Goal: Task Accomplishment & Management: Use online tool/utility

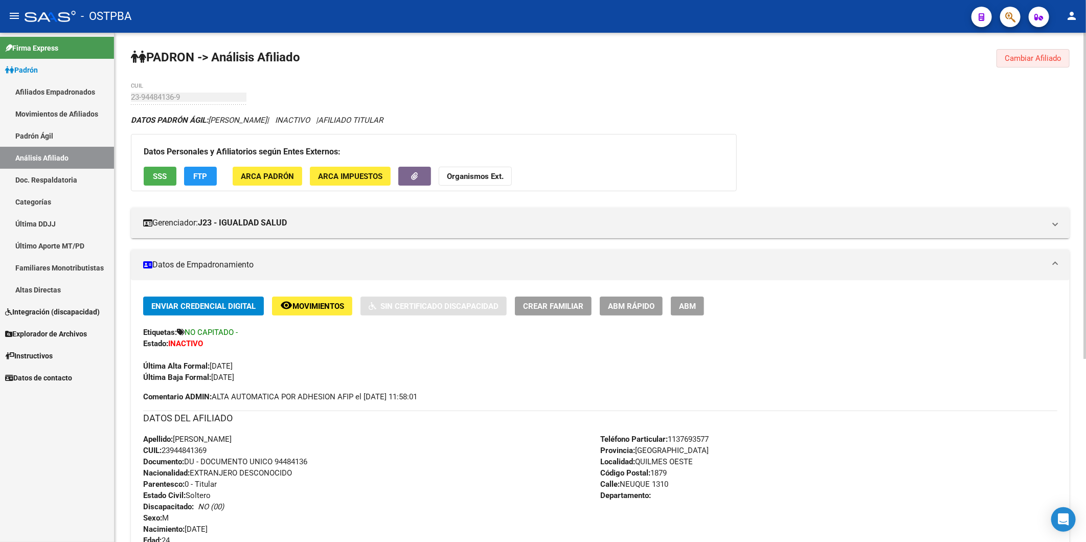
click at [1027, 53] on button "Cambiar Afiliado" at bounding box center [1033, 58] width 73 height 18
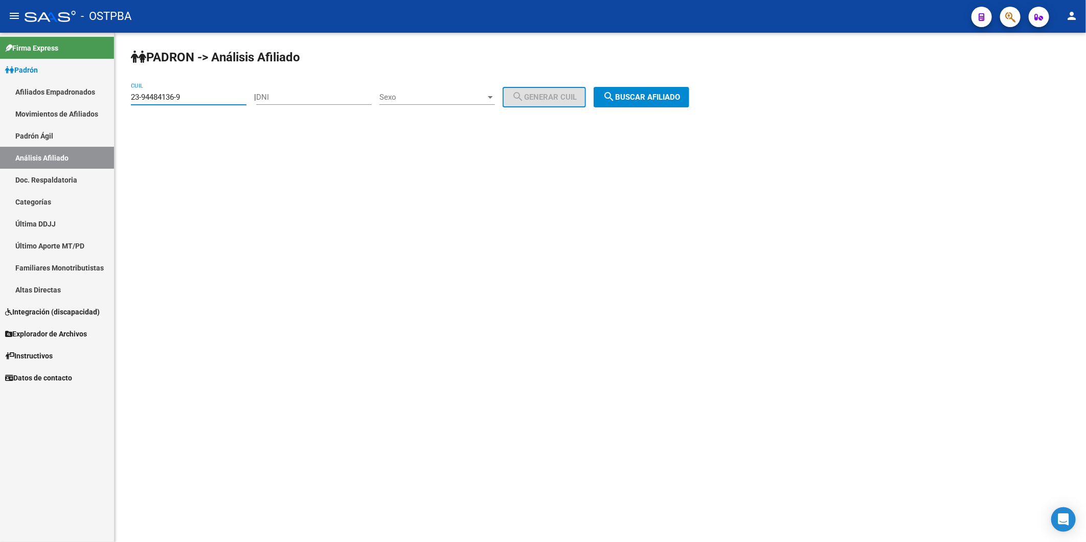
drag, startPoint x: 197, startPoint y: 96, endPoint x: 22, endPoint y: 86, distance: 175.1
click at [22, 86] on mat-sidenav-container "Firma Express Padrón Afiliados Empadronados Movimientos de Afiliados Padrón Ági…" at bounding box center [543, 287] width 1086 height 509
paste input "4-375790"
type input "24-375790"
click at [297, 98] on input "DNI" at bounding box center [314, 97] width 116 height 9
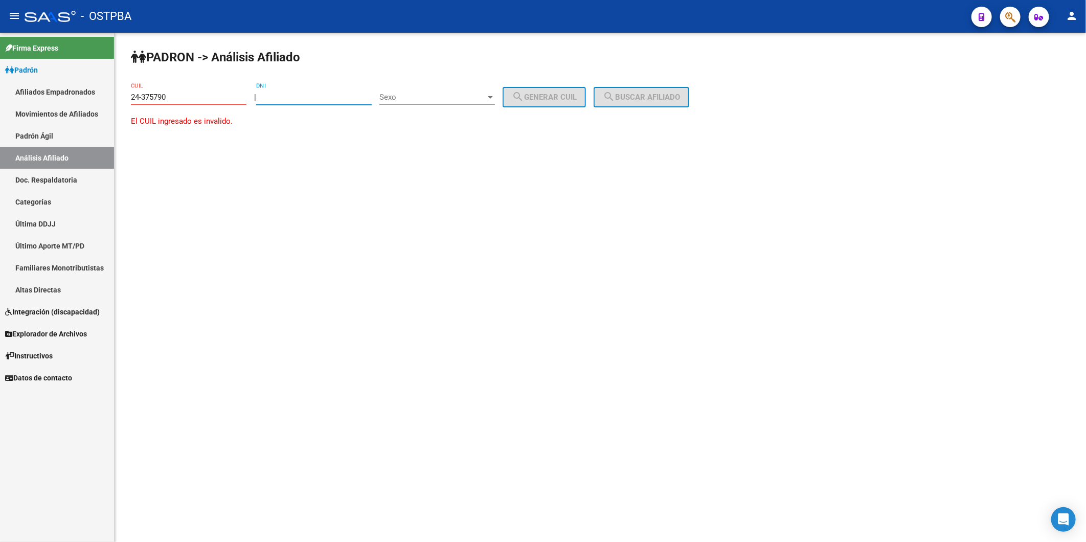
paste input "24375790"
type input "24375790"
drag, startPoint x: 189, startPoint y: 97, endPoint x: 80, endPoint y: 102, distance: 109.5
click at [80, 102] on mat-sidenav-container "Firma Express Padrón Afiliados Empadronados Movimientos de Afiliados Padrón Ági…" at bounding box center [543, 287] width 1086 height 509
click at [486, 96] on span "Sexo" at bounding box center [432, 97] width 106 height 9
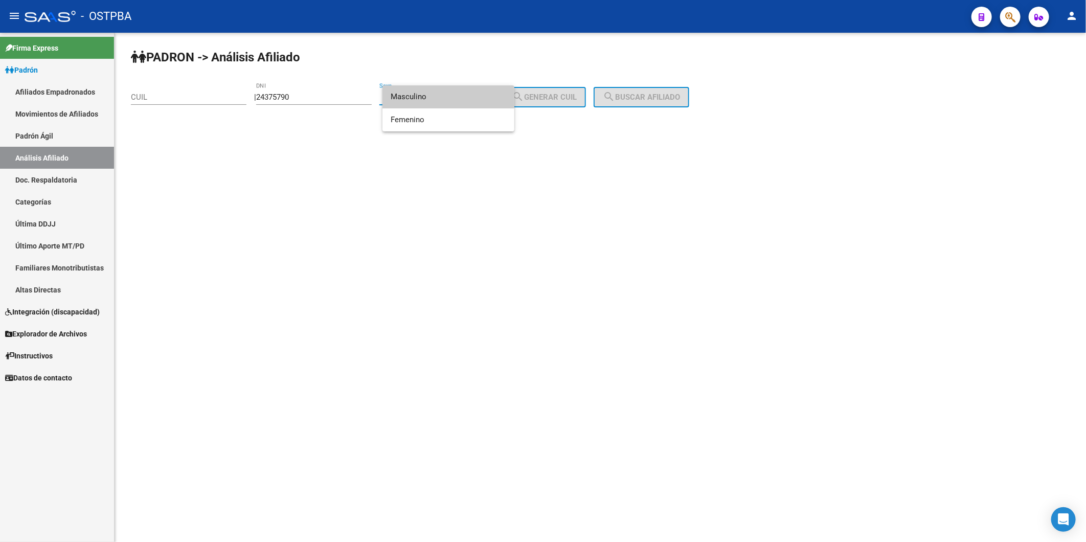
click at [492, 96] on span "Masculino" at bounding box center [449, 96] width 116 height 23
click at [558, 96] on span "search Generar CUIL" at bounding box center [544, 97] width 65 height 9
type input "20-24375790-9"
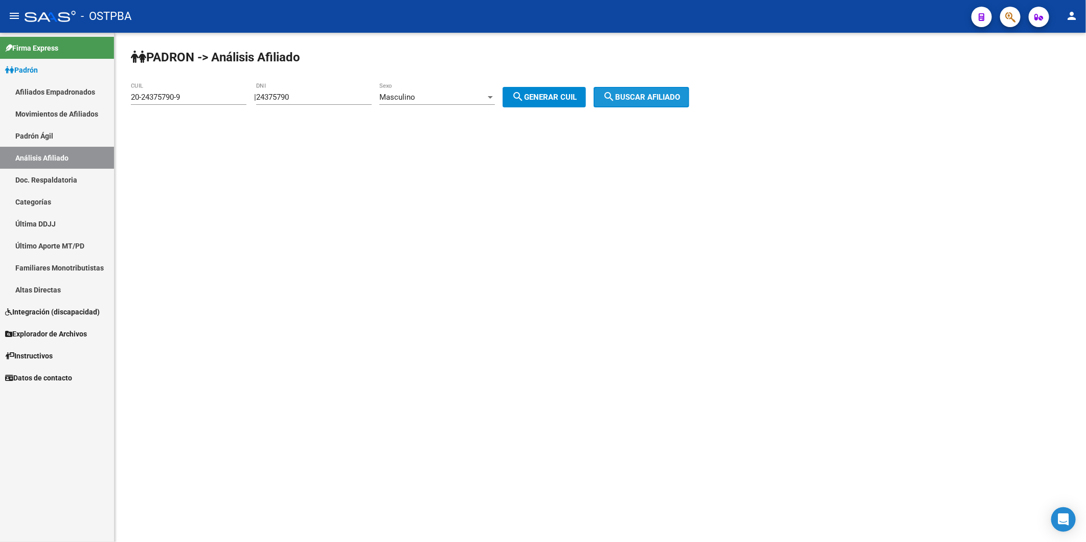
click at [650, 87] on button "search Buscar afiliado" at bounding box center [642, 97] width 96 height 20
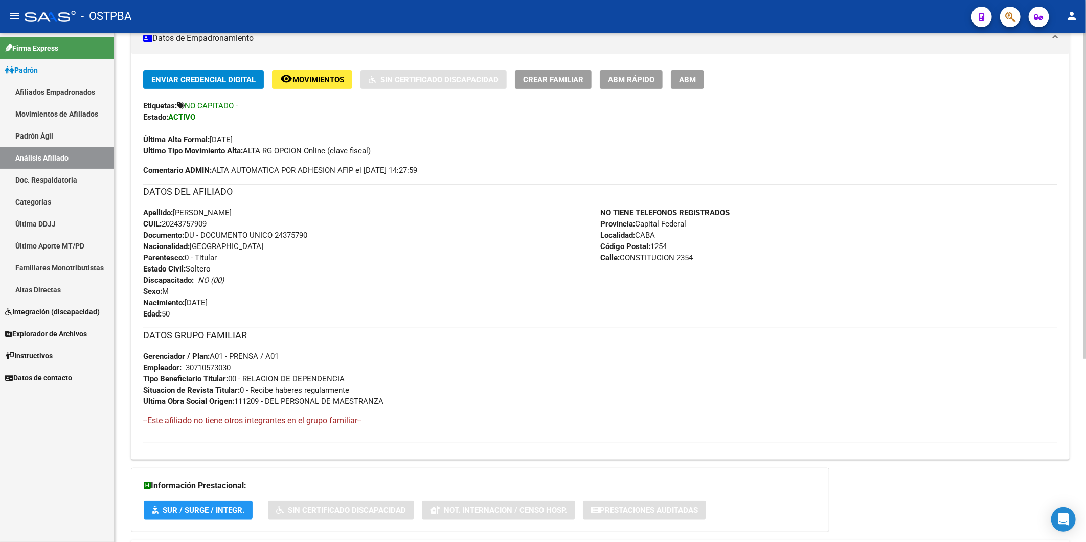
scroll to position [227, 0]
